Goal: Task Accomplishment & Management: Complete application form

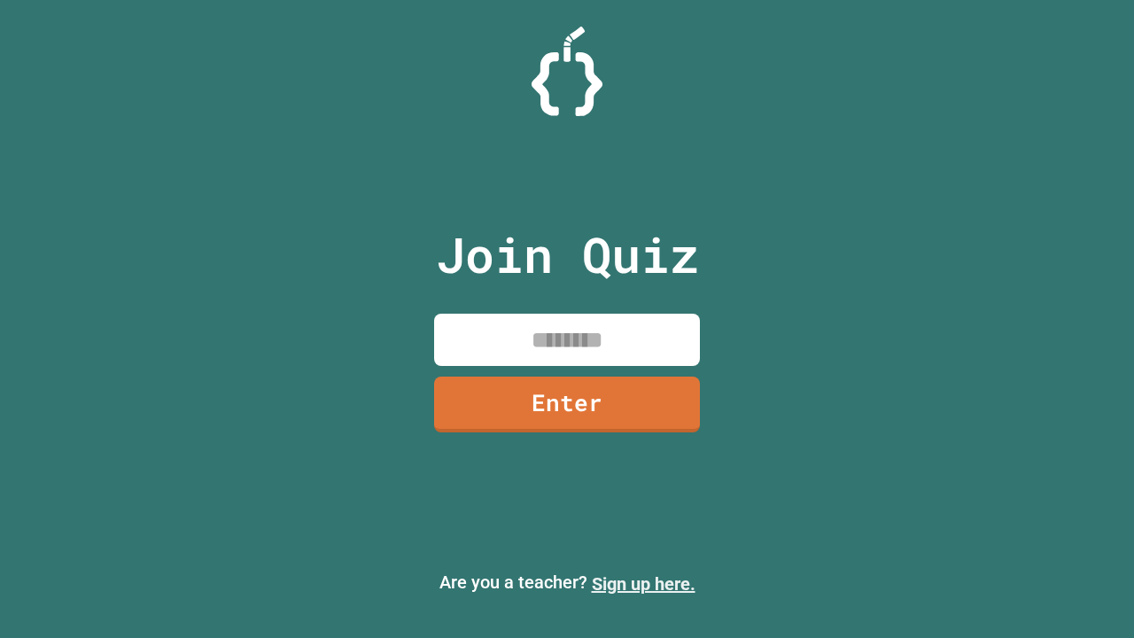
click at [643, 584] on link "Sign up here." at bounding box center [644, 583] width 104 height 21
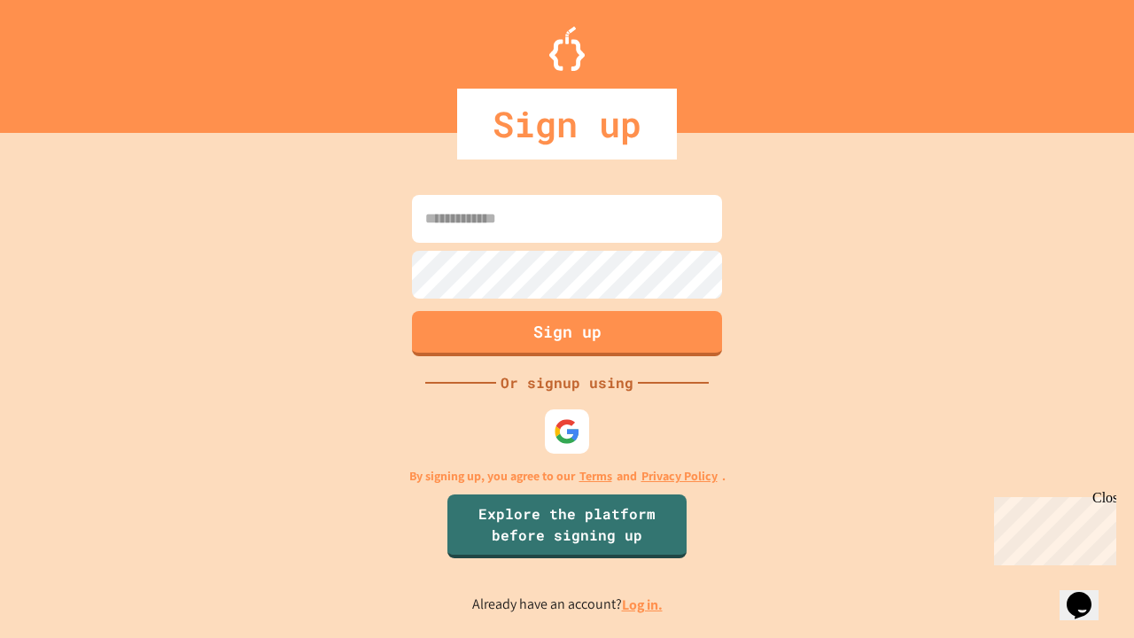
click at [643, 604] on link "Log in." at bounding box center [642, 604] width 41 height 19
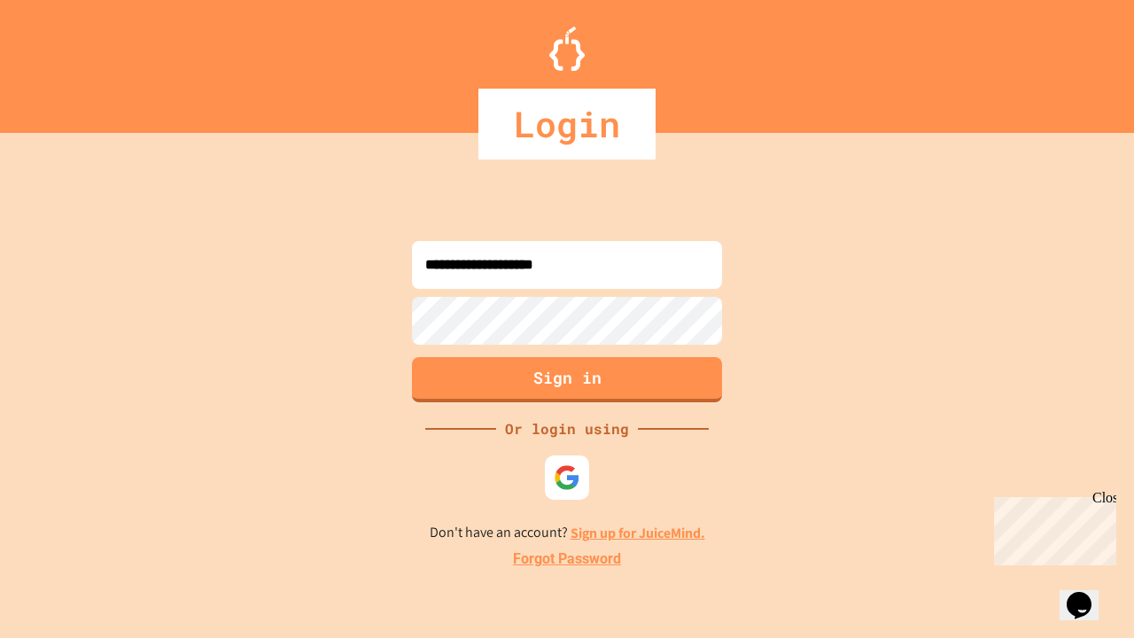
type input "**********"
